Goal: Navigation & Orientation: Find specific page/section

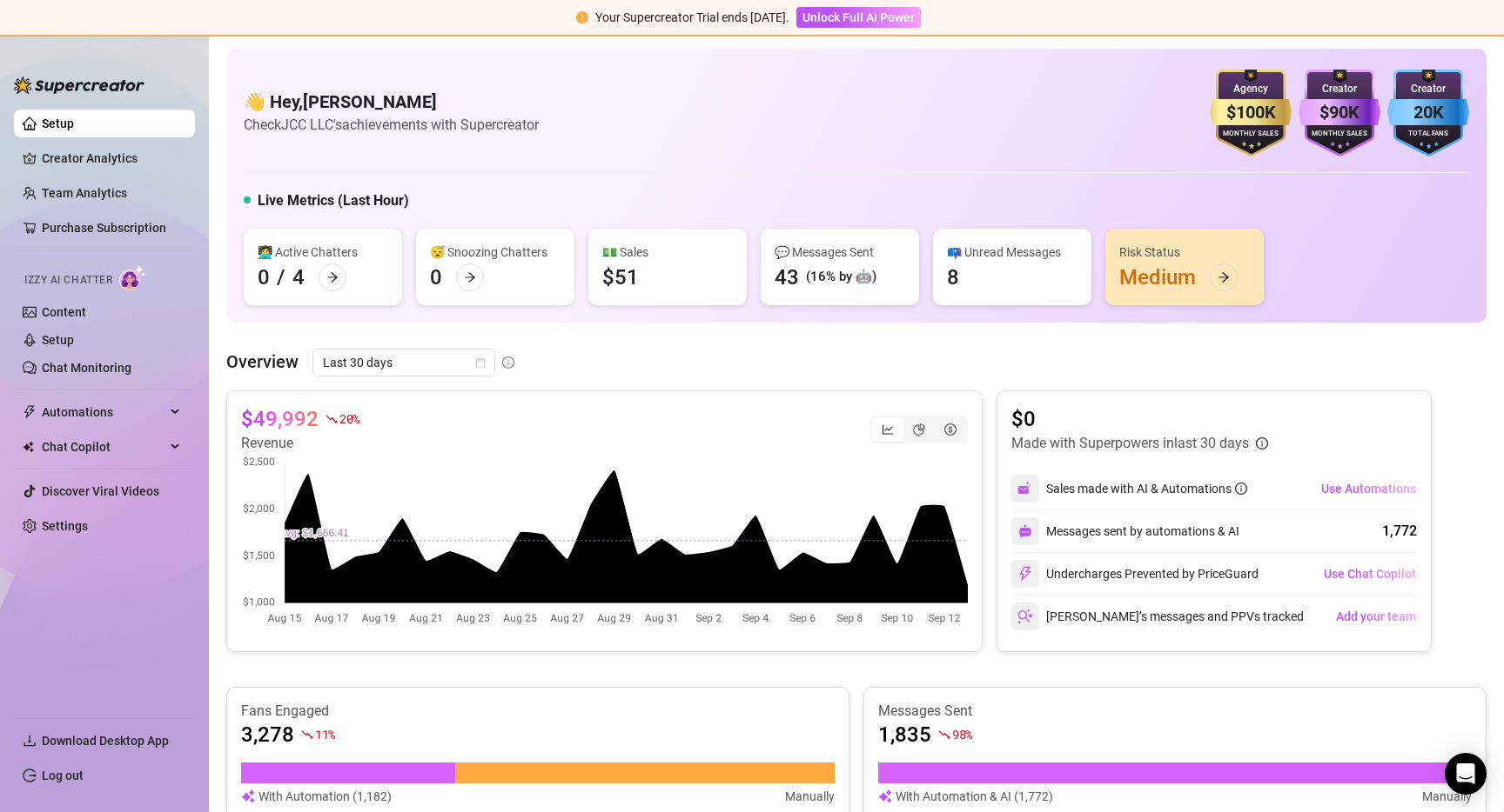
click at [80, 550] on ul "Setup Creator Analytics Team Analytics Purchase Subscription Izzy AI Chatter Co…" at bounding box center [104, 406] width 181 height 608
click at [74, 540] on ul "Setup Creator Analytics Team Analytics Purchase Subscription Izzy AI Chatter Co…" at bounding box center [104, 406] width 181 height 608
click at [74, 533] on link "Settings" at bounding box center [65, 526] width 47 height 14
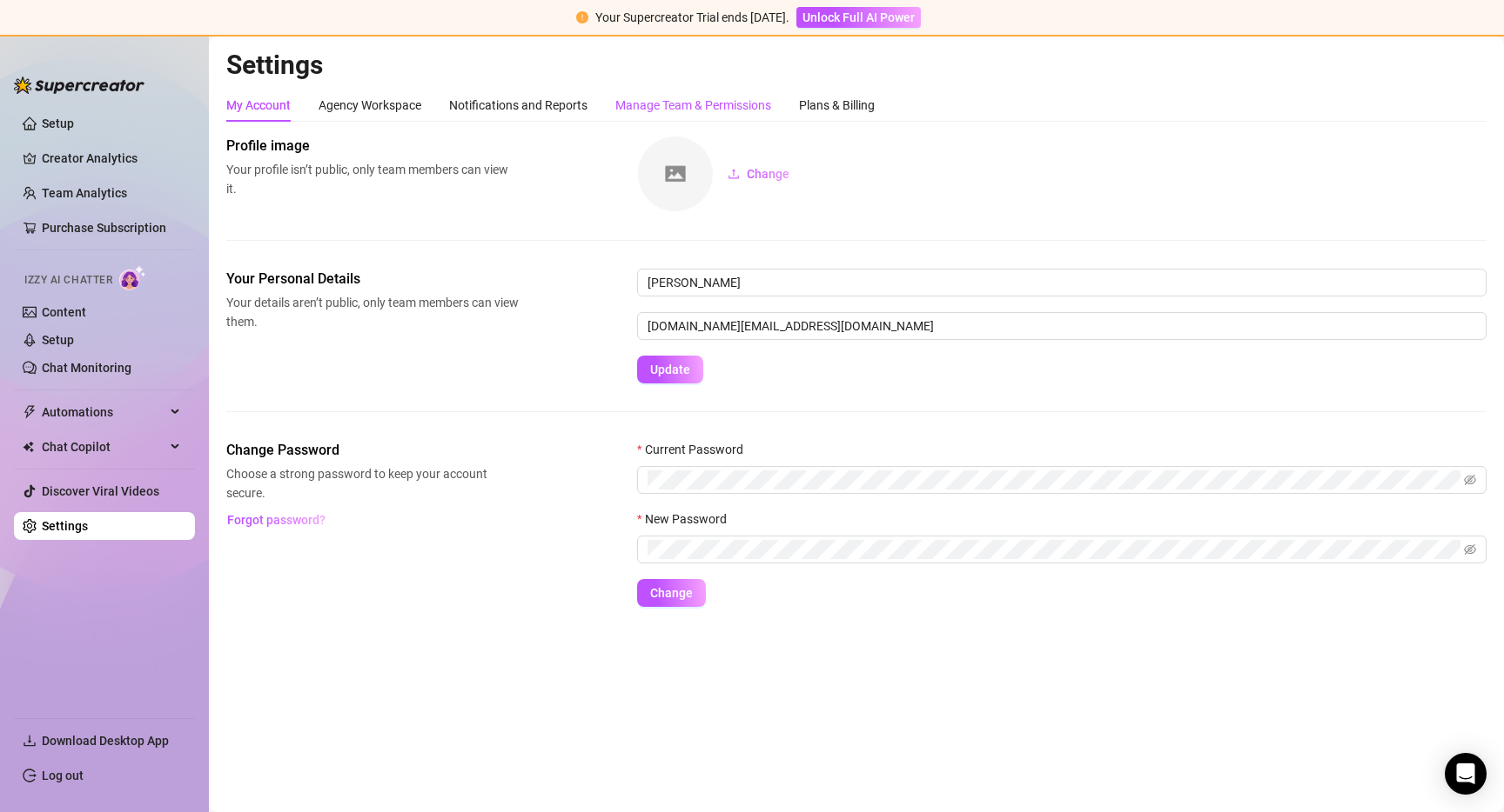
click at [690, 113] on div "Manage Team & Permissions" at bounding box center [692, 105] width 155 height 20
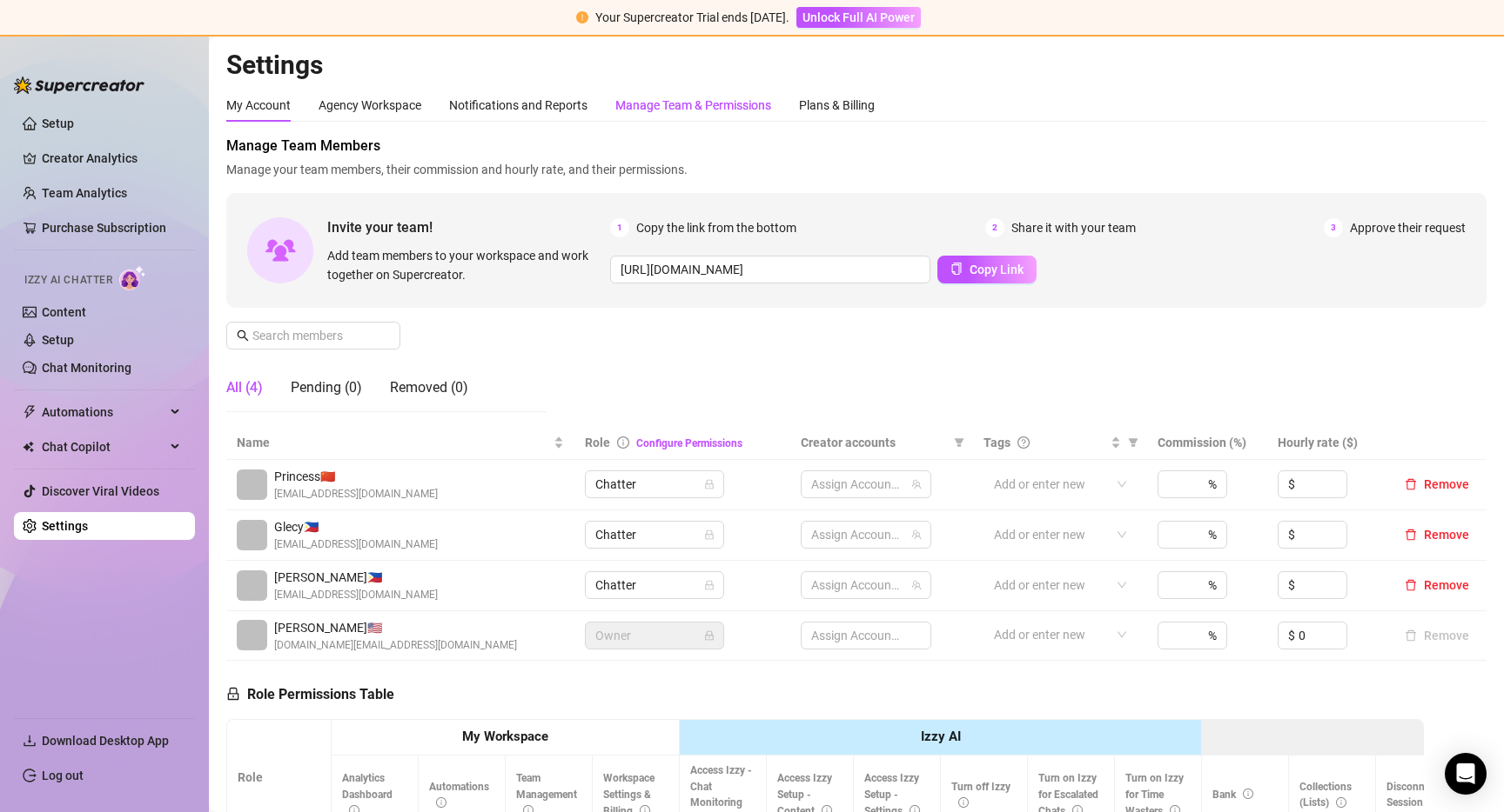
click at [684, 102] on div "Manage Team & Permissions" at bounding box center [692, 105] width 155 height 20
click at [53, 118] on link "Setup" at bounding box center [58, 123] width 33 height 14
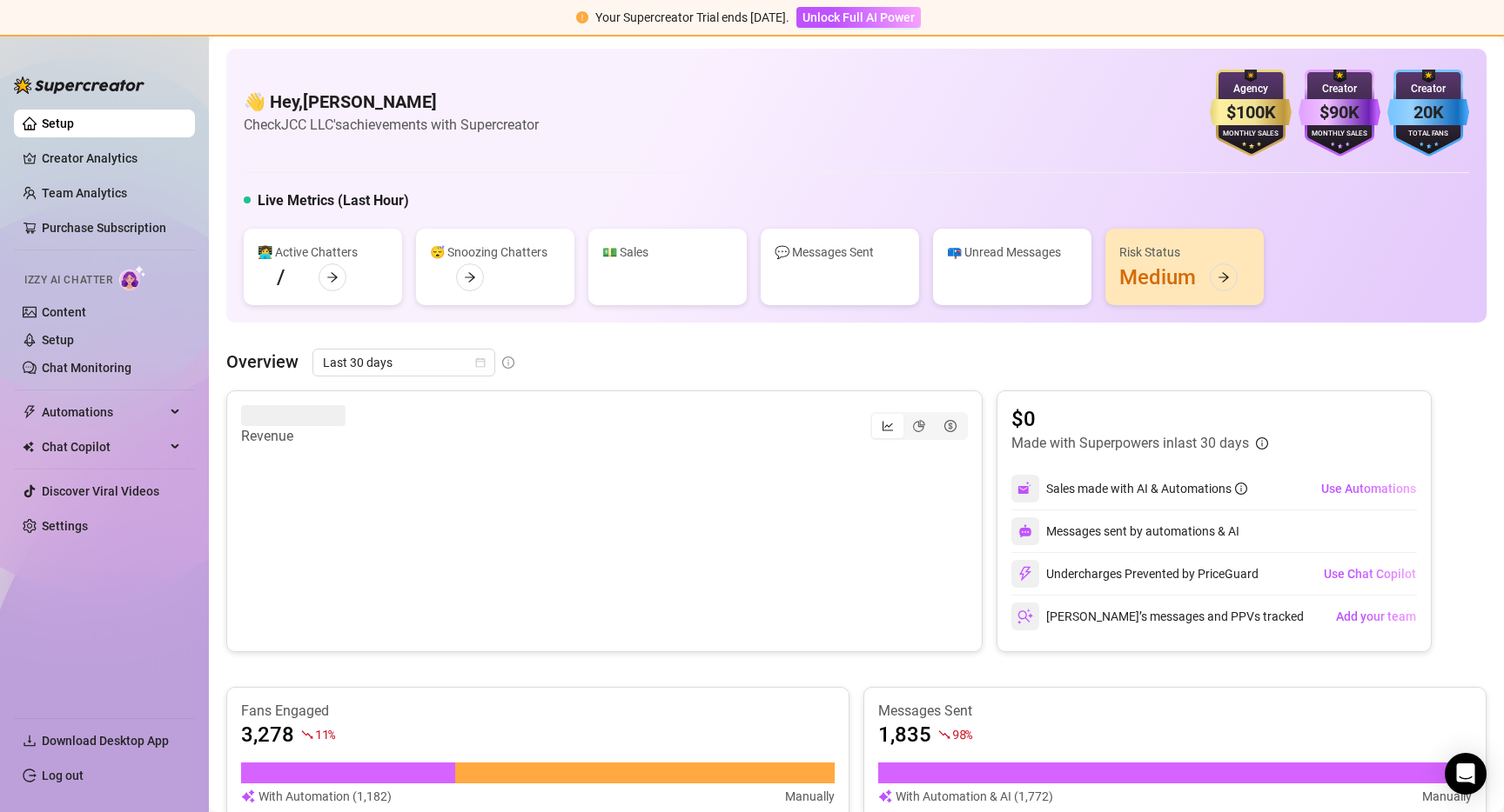
drag, startPoint x: 53, startPoint y: 118, endPoint x: 690, endPoint y: 799, distance: 932.5
click at [53, 118] on link "Setup" at bounding box center [58, 123] width 33 height 14
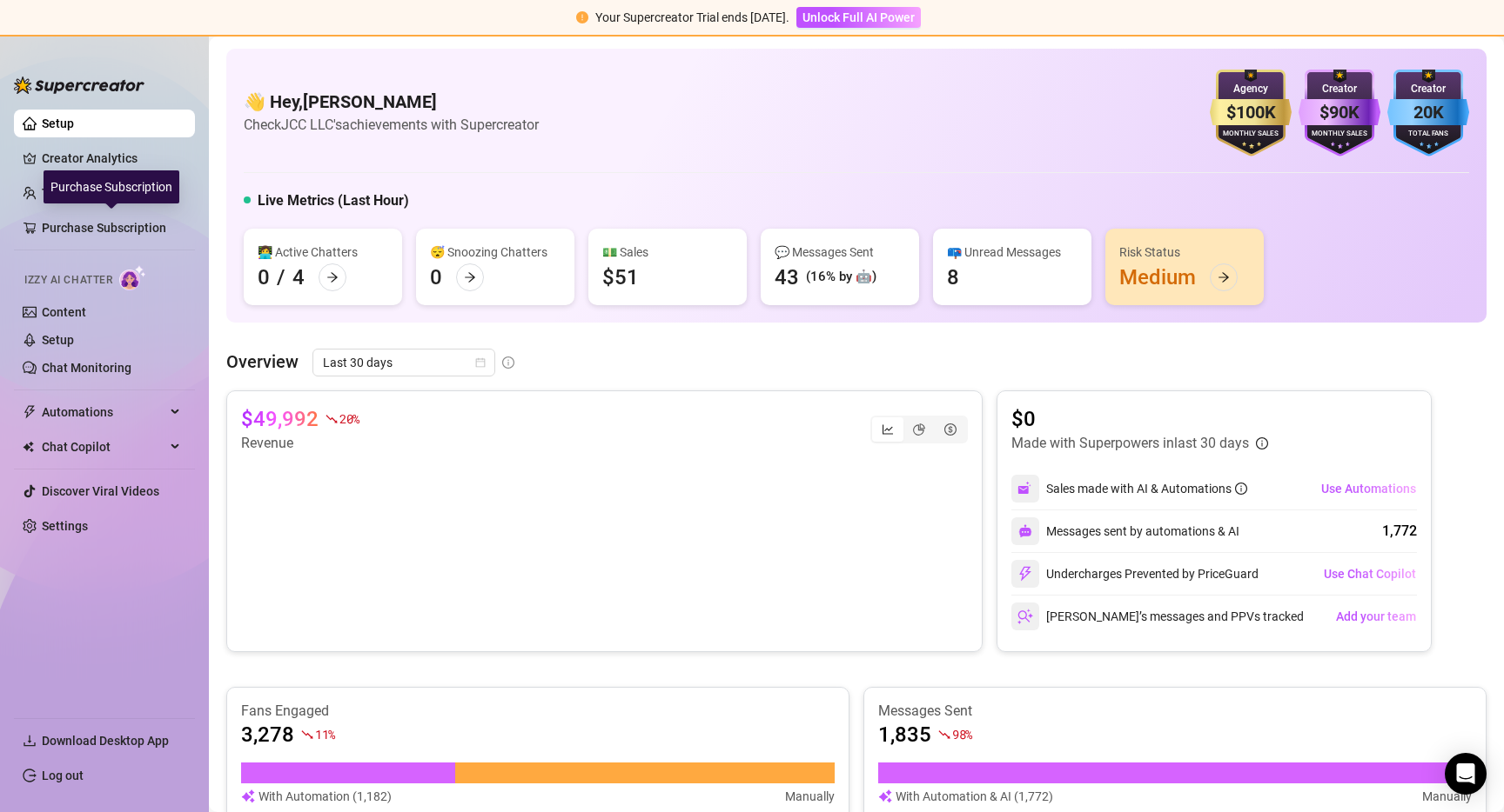
click at [121, 191] on div "Purchase Subscription" at bounding box center [112, 187] width 136 height 33
click at [42, 194] on link "Team Analytics" at bounding box center [85, 193] width 86 height 14
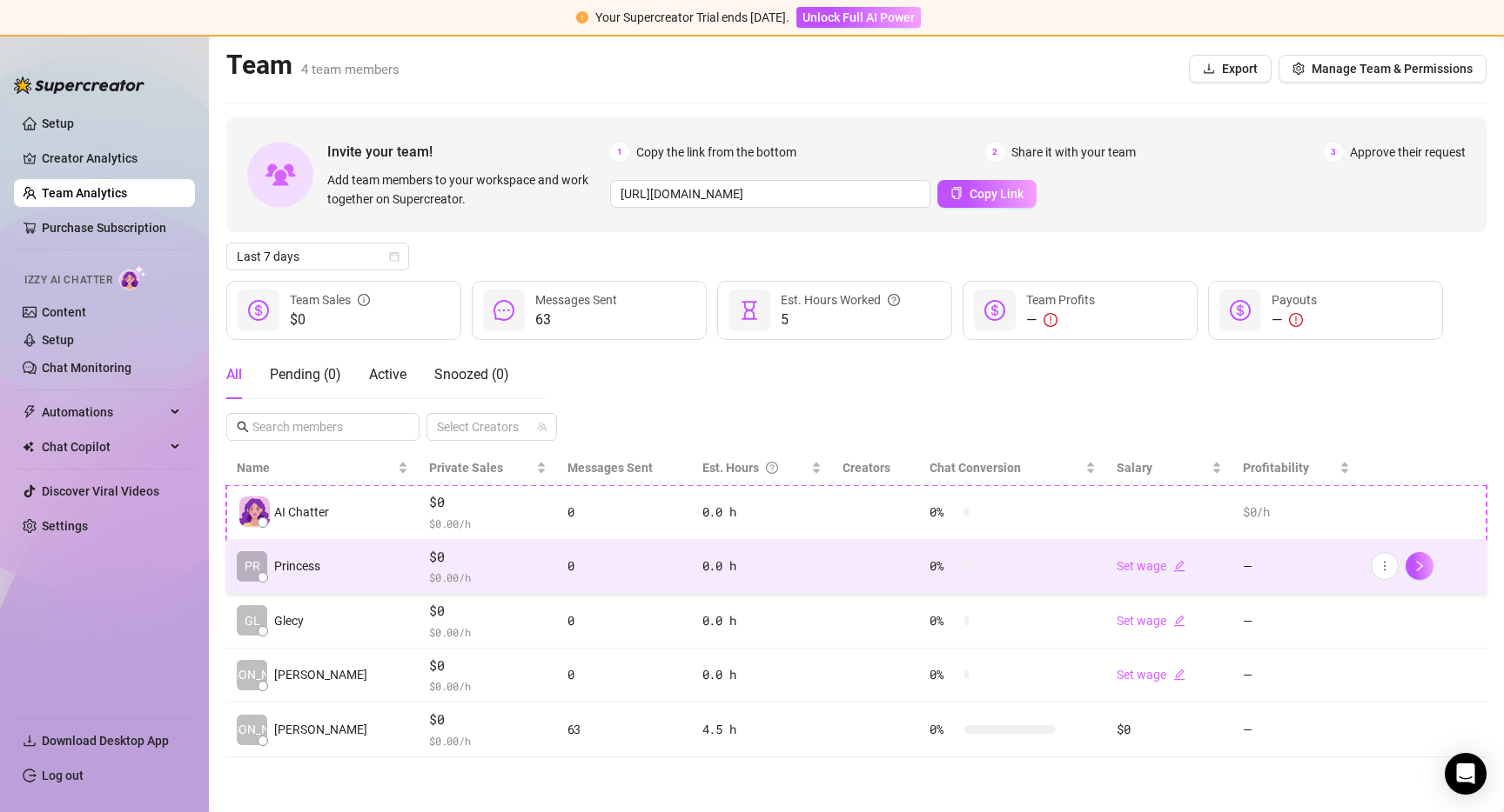
click at [359, 565] on td "PR Princess" at bounding box center [322, 567] width 193 height 55
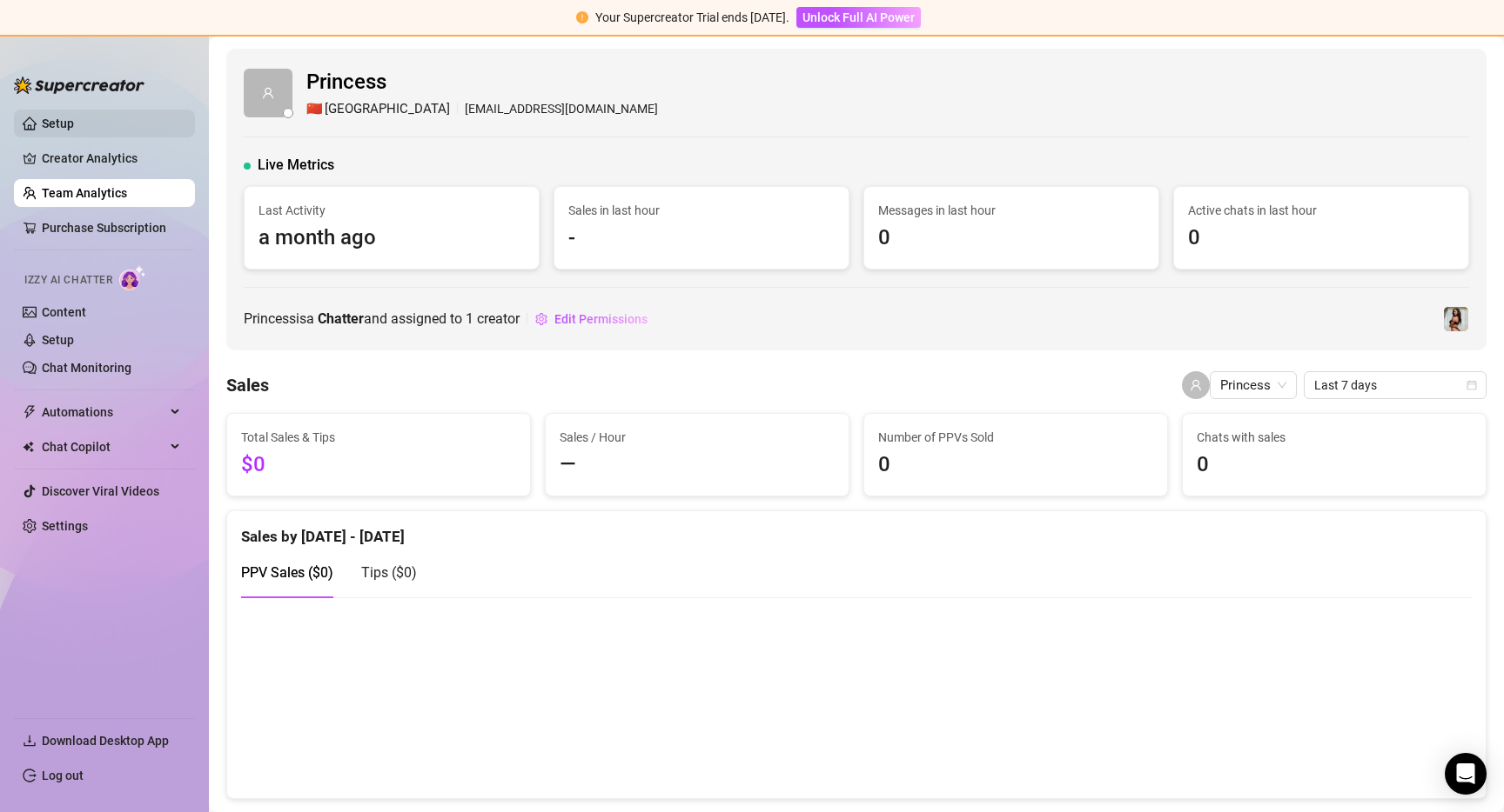
click at [74, 128] on link "Setup" at bounding box center [58, 123] width 33 height 14
